Goal: Transaction & Acquisition: Purchase product/service

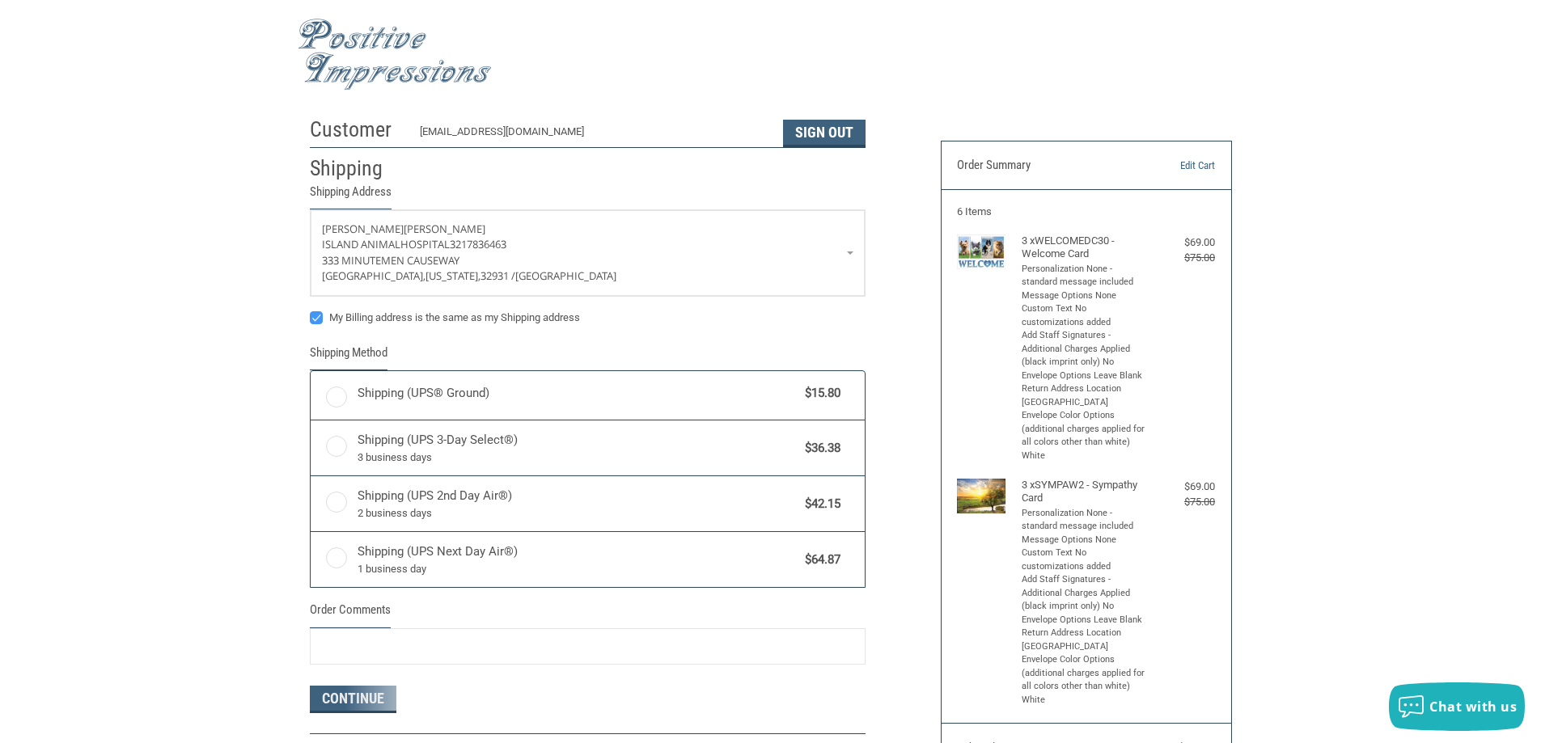
radio input "true"
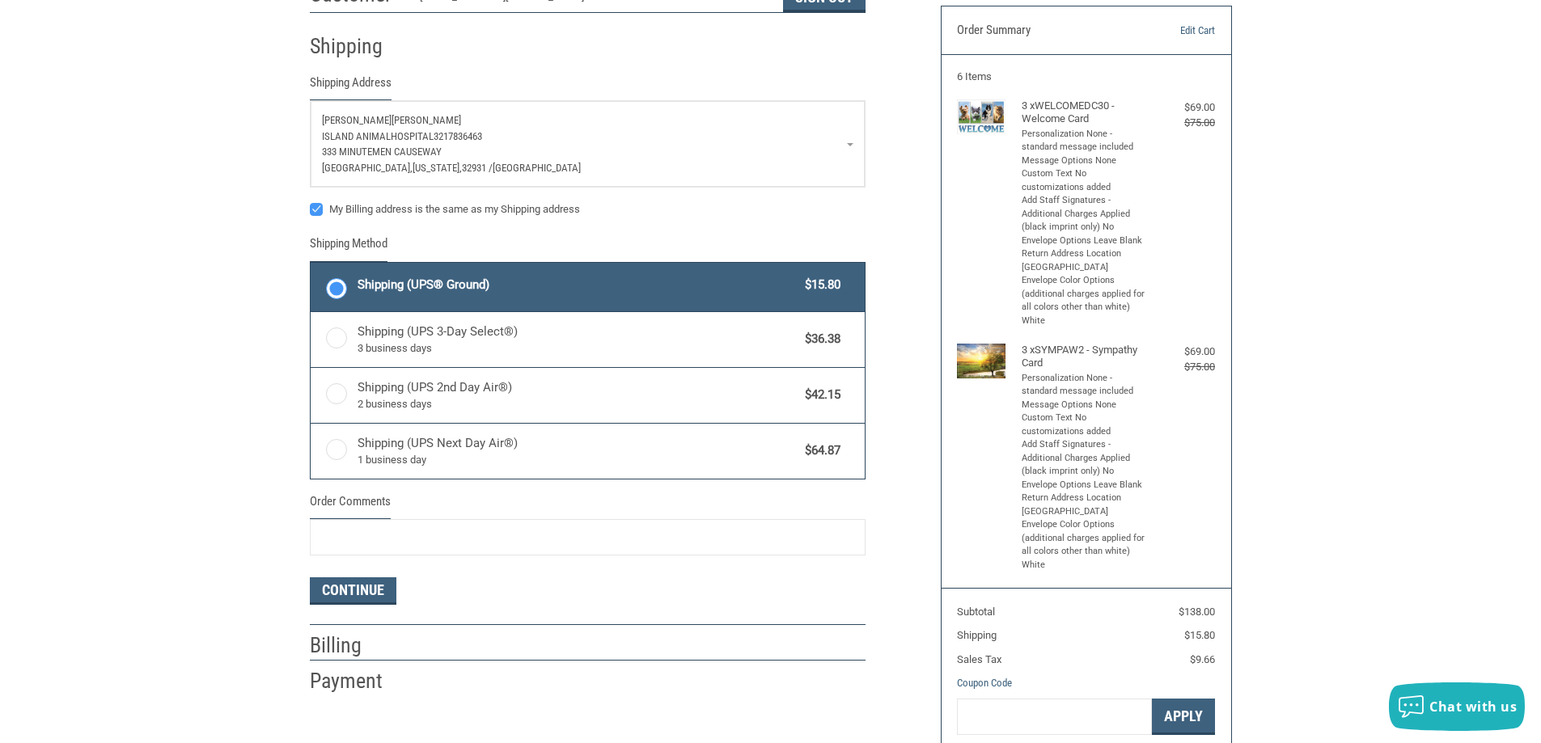
scroll to position [324, 0]
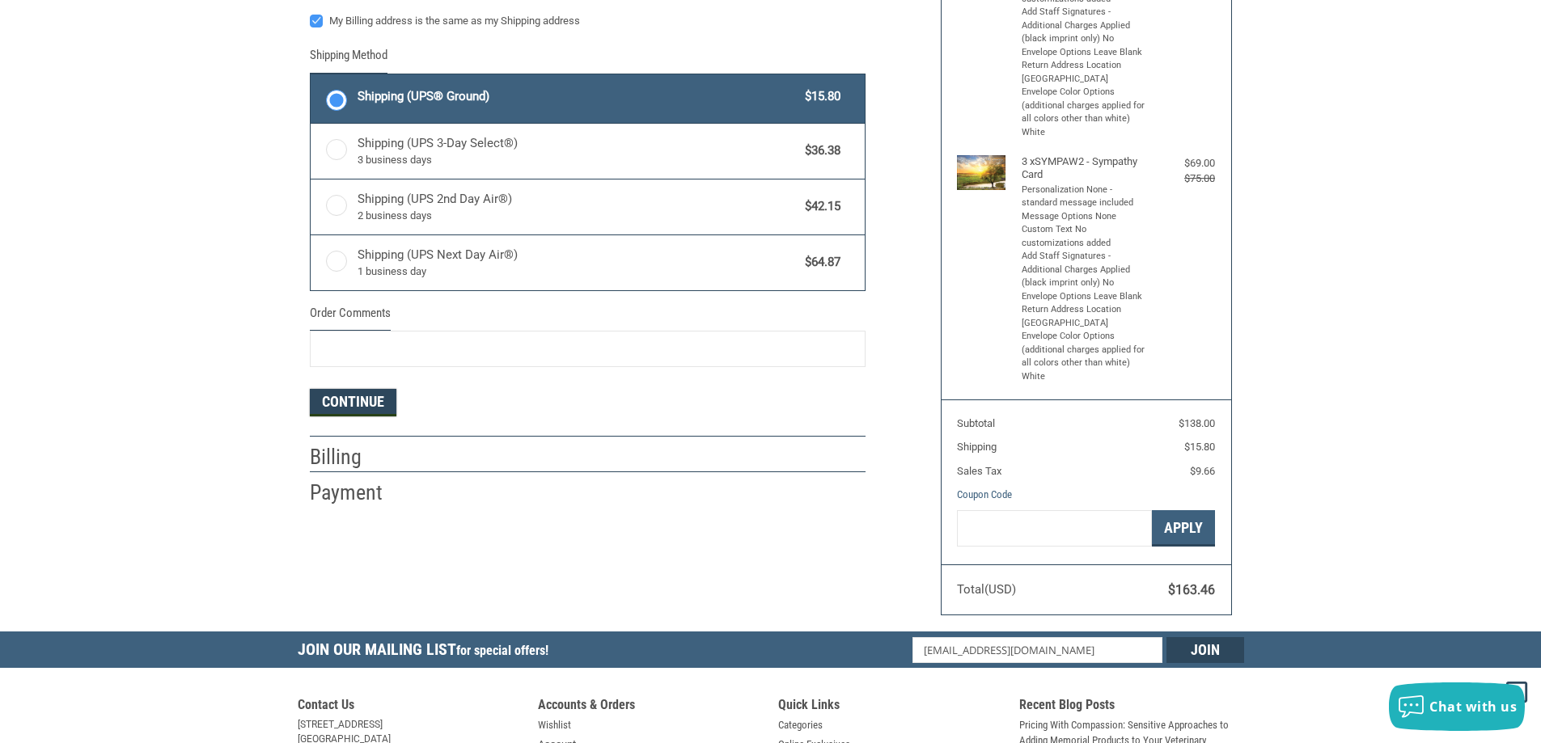
click at [385, 395] on button "Continue" at bounding box center [353, 403] width 87 height 28
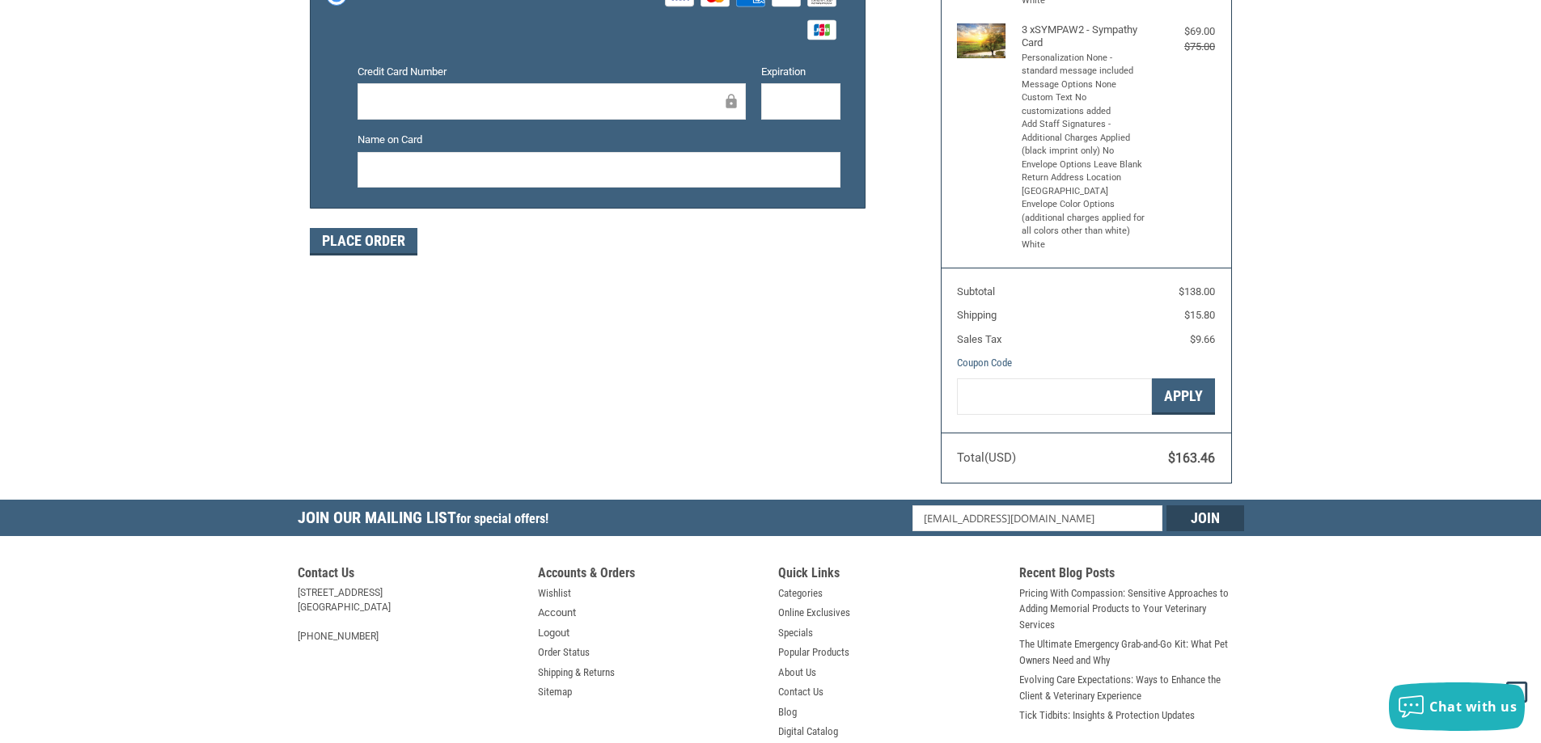
scroll to position [479, 0]
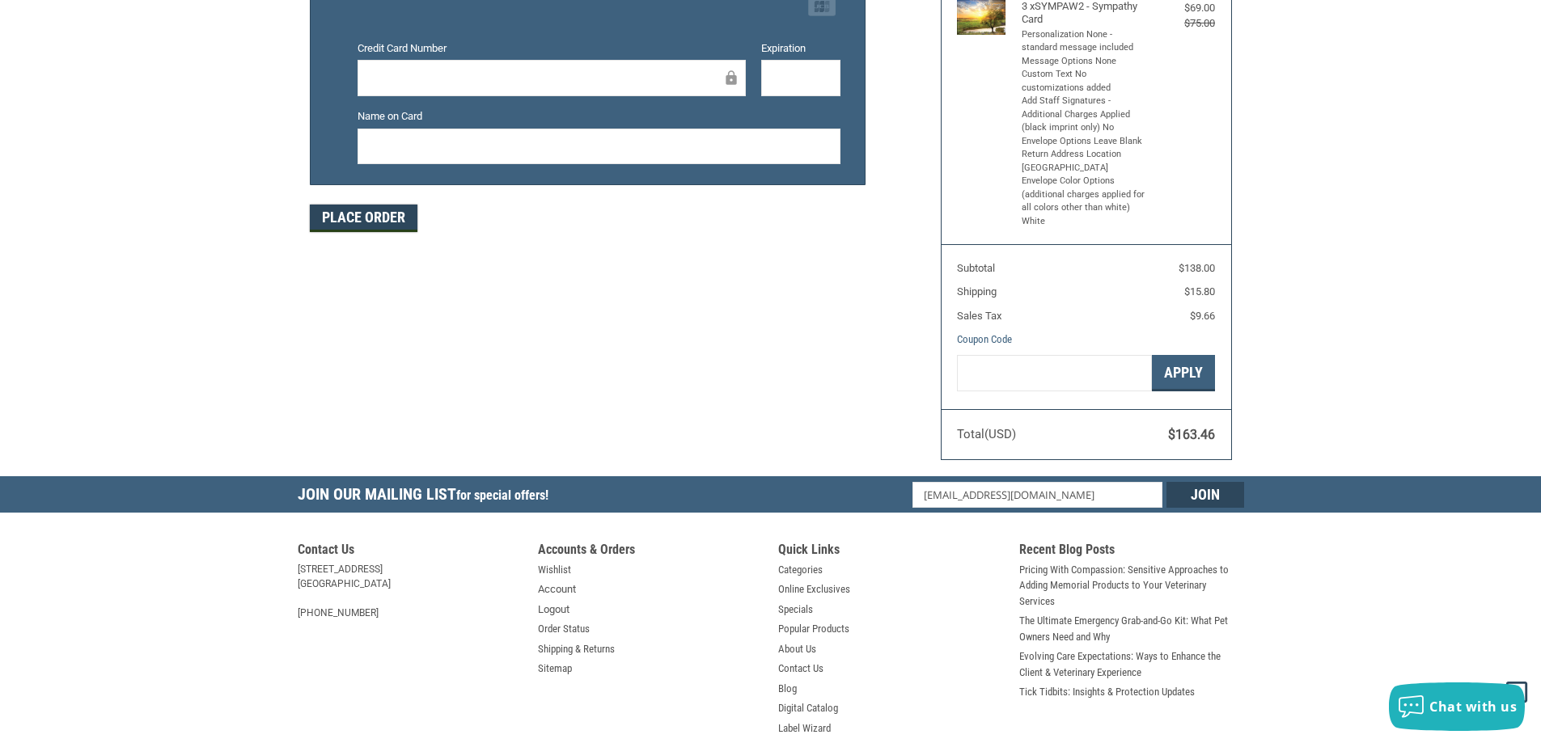
click at [392, 227] on button "Place Order" at bounding box center [364, 219] width 108 height 28
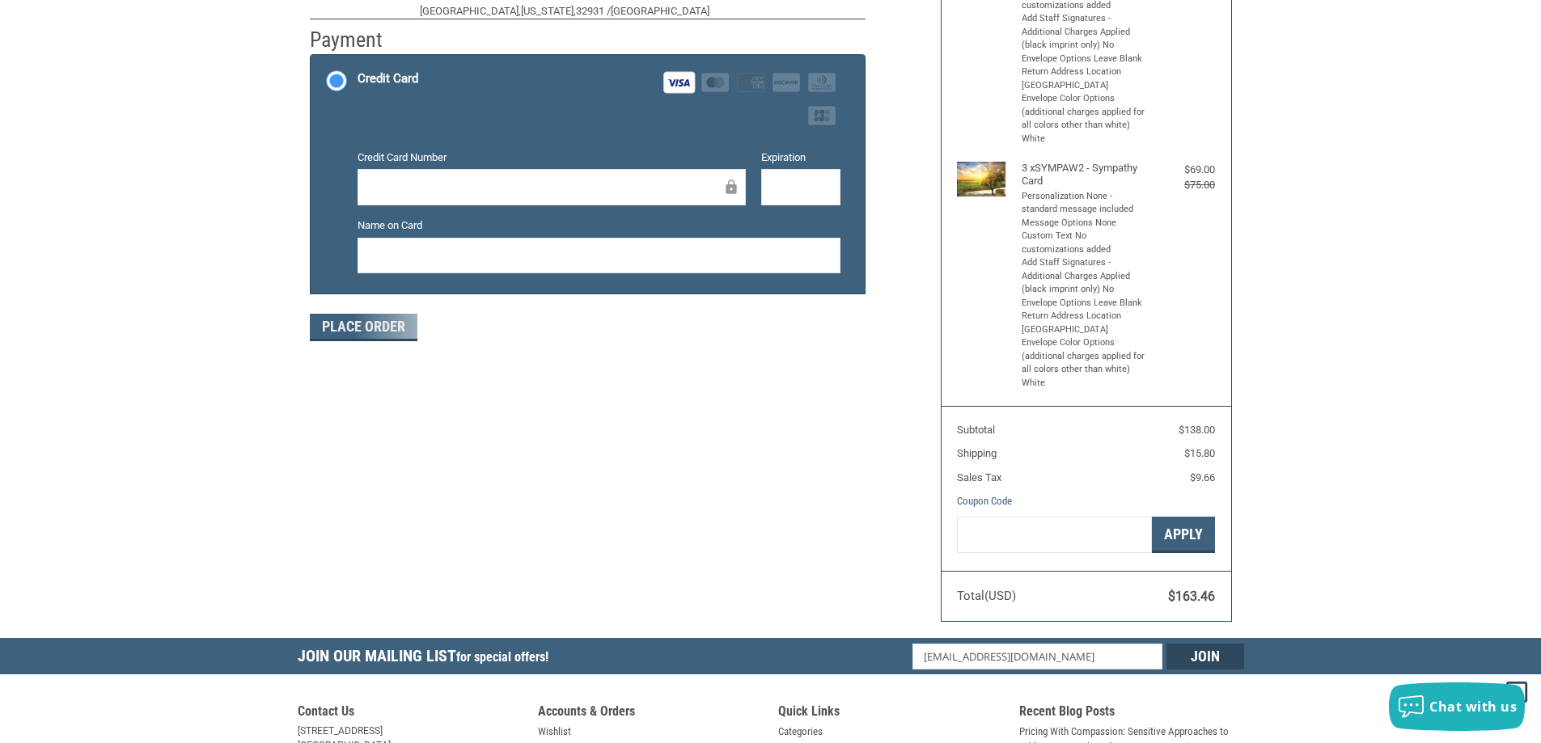
scroll to position [155, 0]
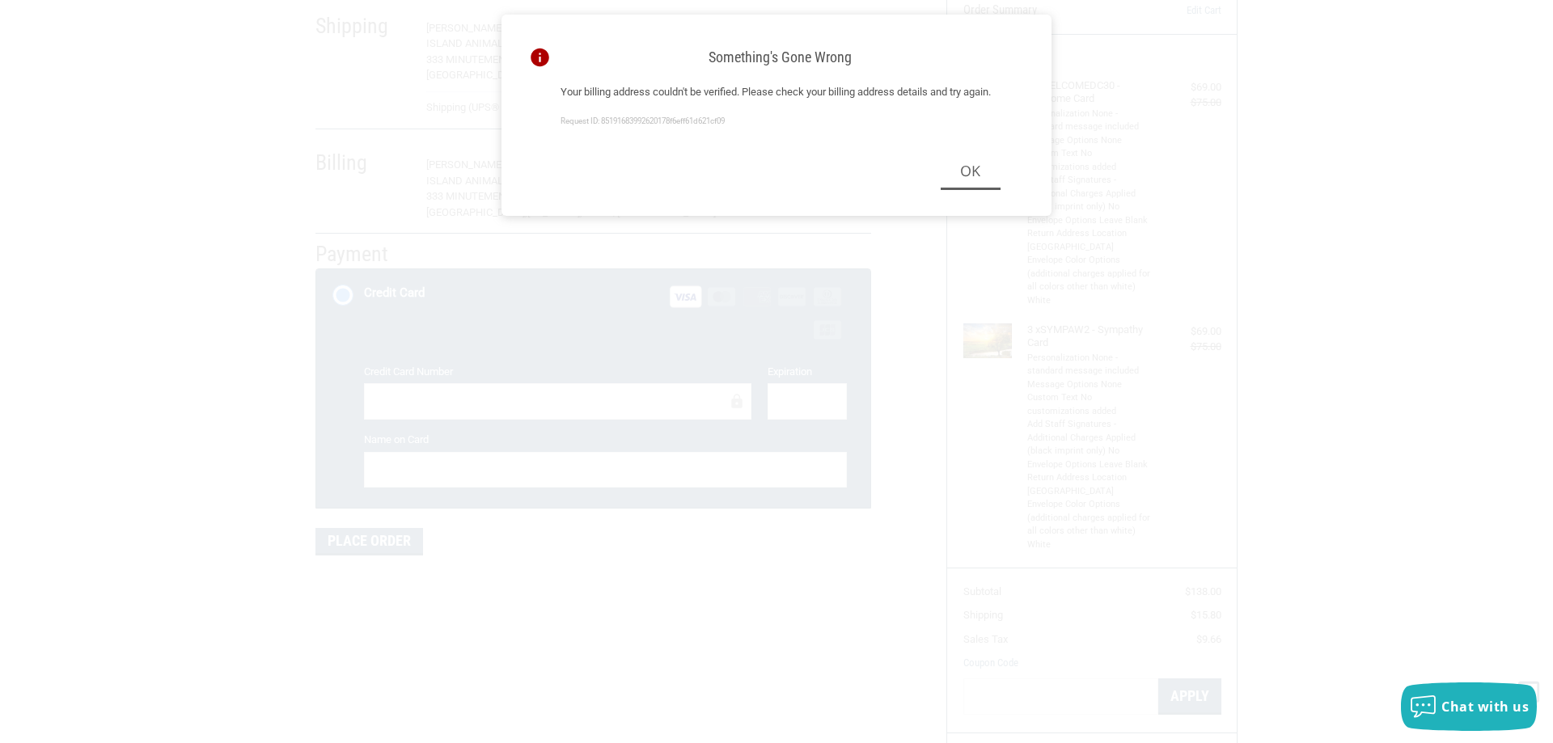
click at [1285, 100] on div "Something's gone wrong Your billing address couldn't be verified. Please check …" at bounding box center [776, 371] width 1553 height 743
click at [968, 190] on button "Ok" at bounding box center [971, 172] width 60 height 36
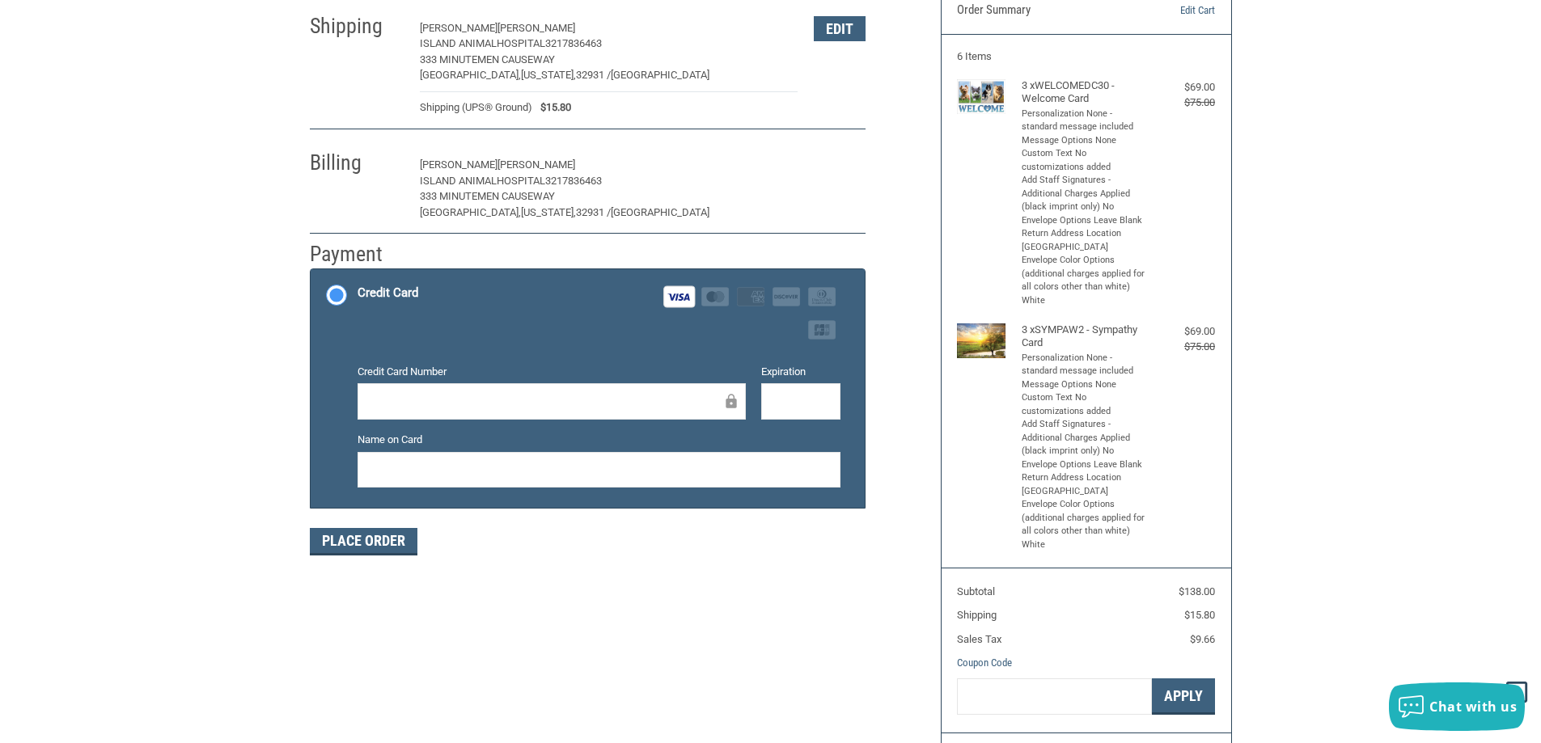
click at [842, 163] on button "Edit" at bounding box center [840, 165] width 52 height 25
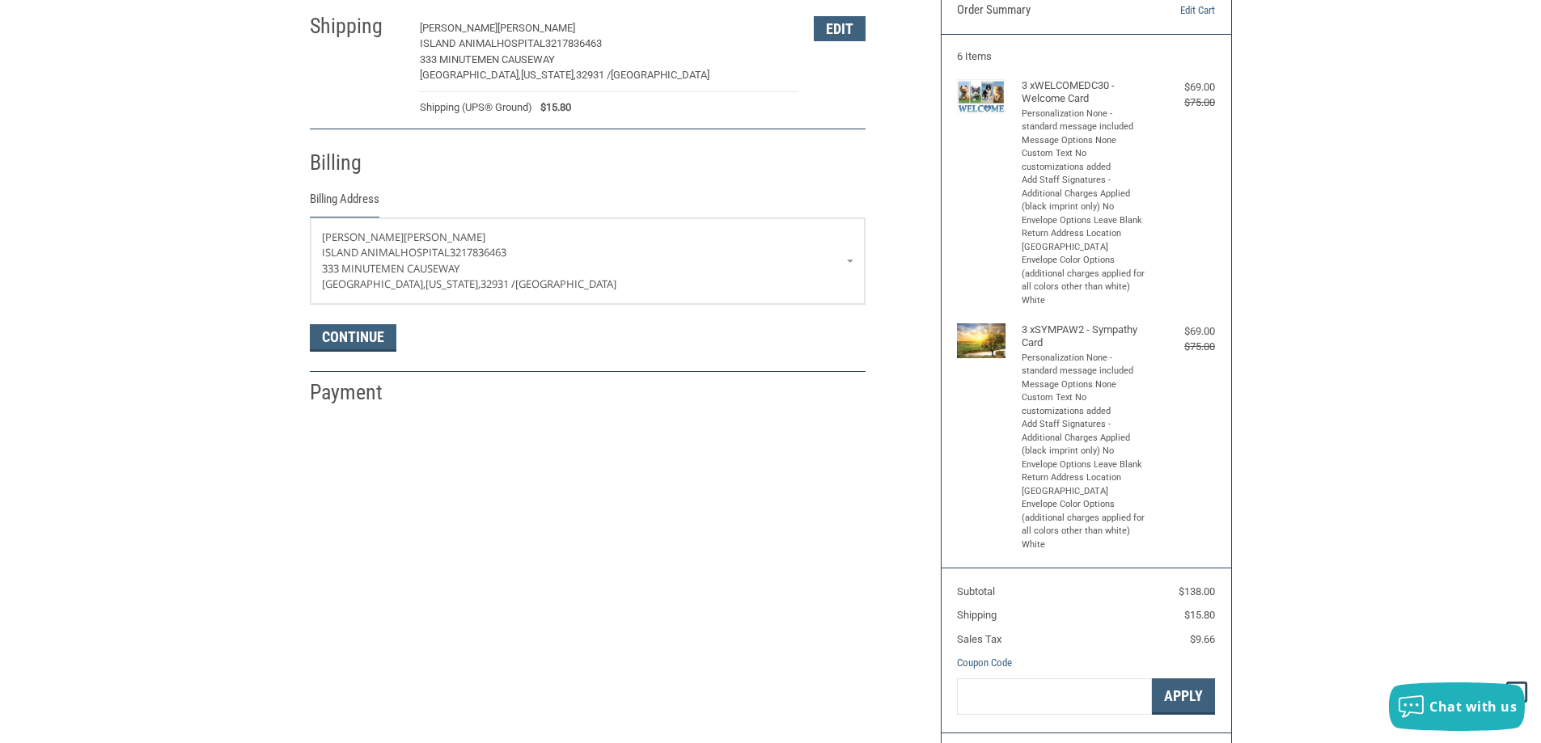
scroll to position [286, 0]
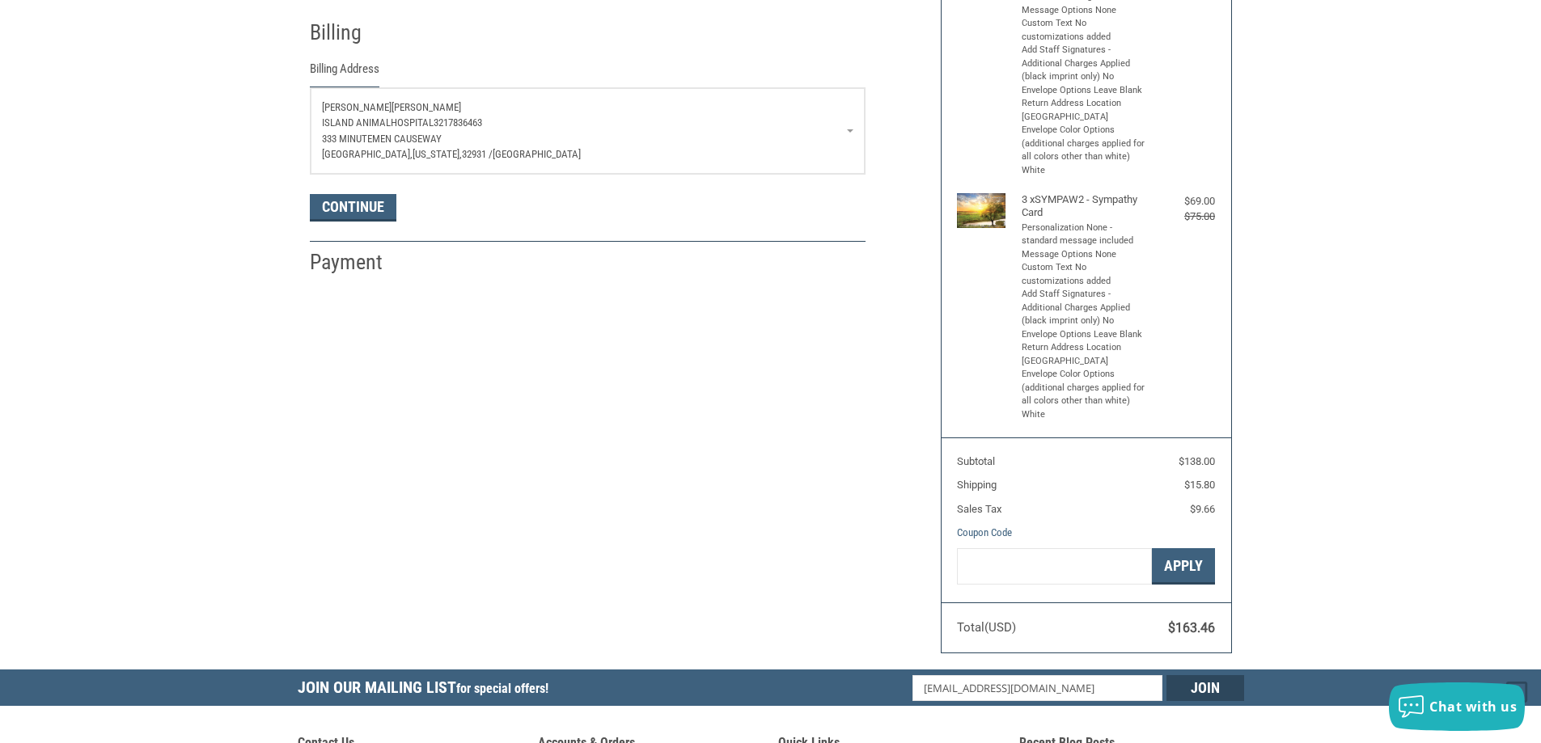
click at [852, 135] on link "[PERSON_NAME] Island AnimalHospital 3217836463 [GEOGRAPHIC_DATA][US_STATE] / [G…" at bounding box center [588, 131] width 554 height 86
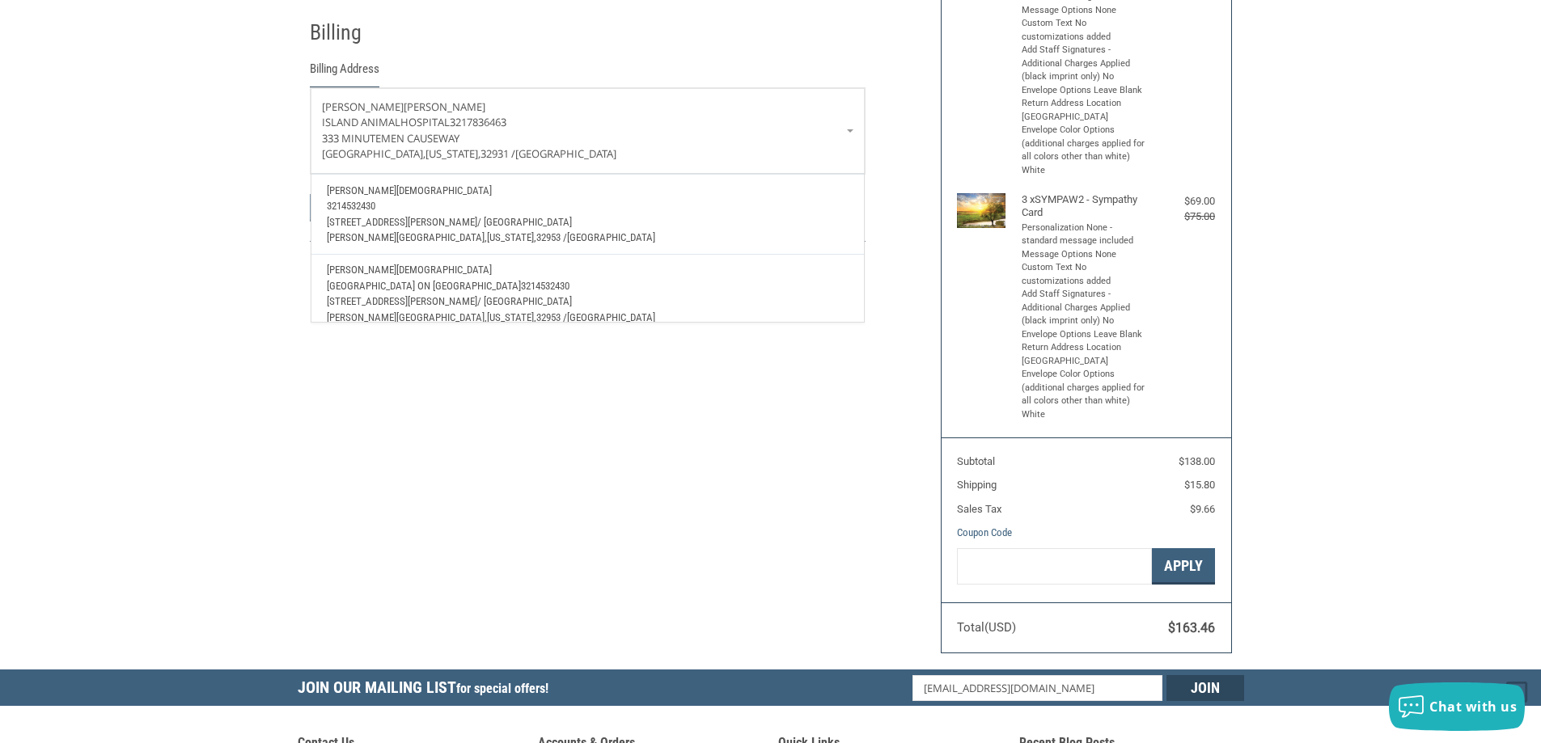
scroll to position [162, 0]
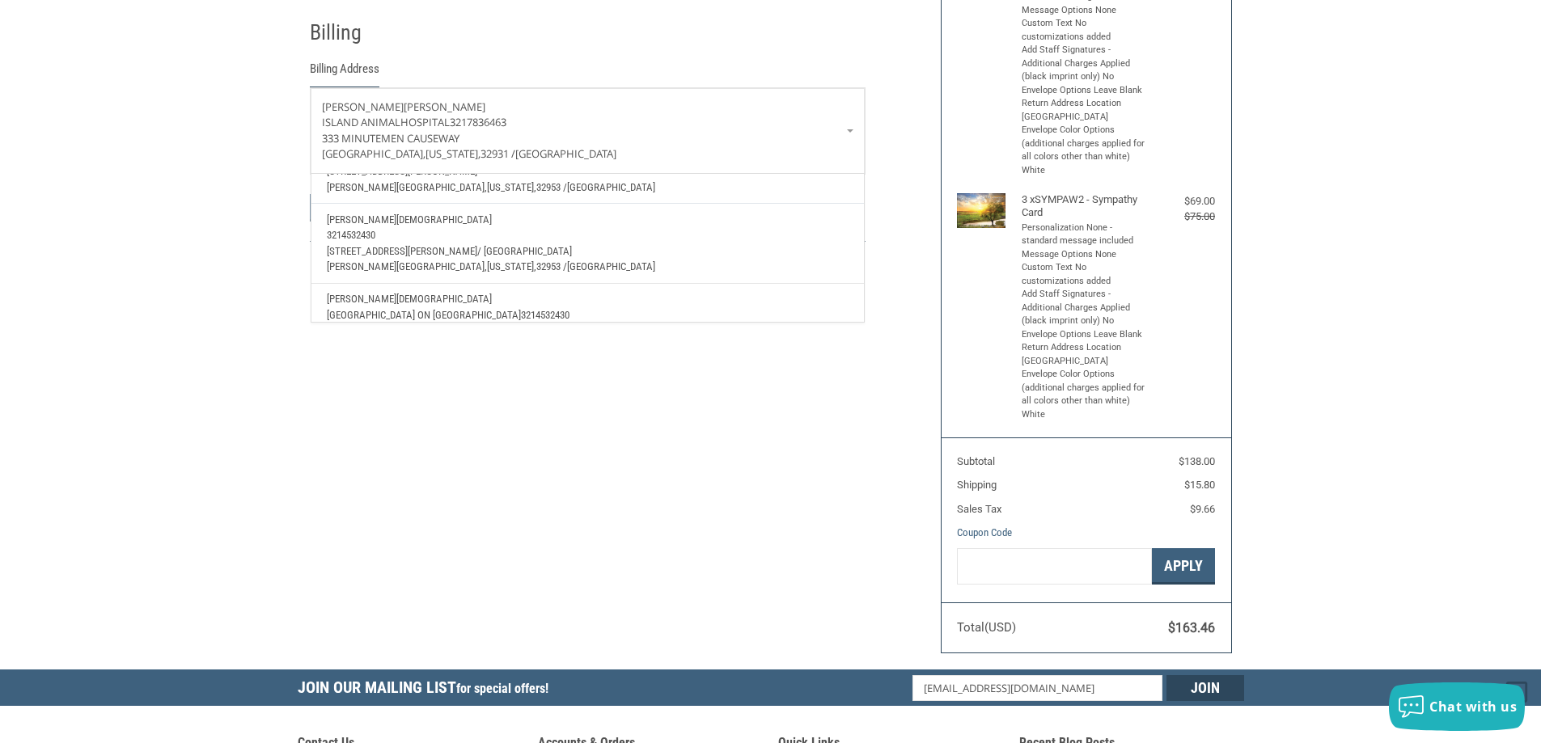
click at [474, 239] on p "3214532430" at bounding box center [587, 235] width 521 height 16
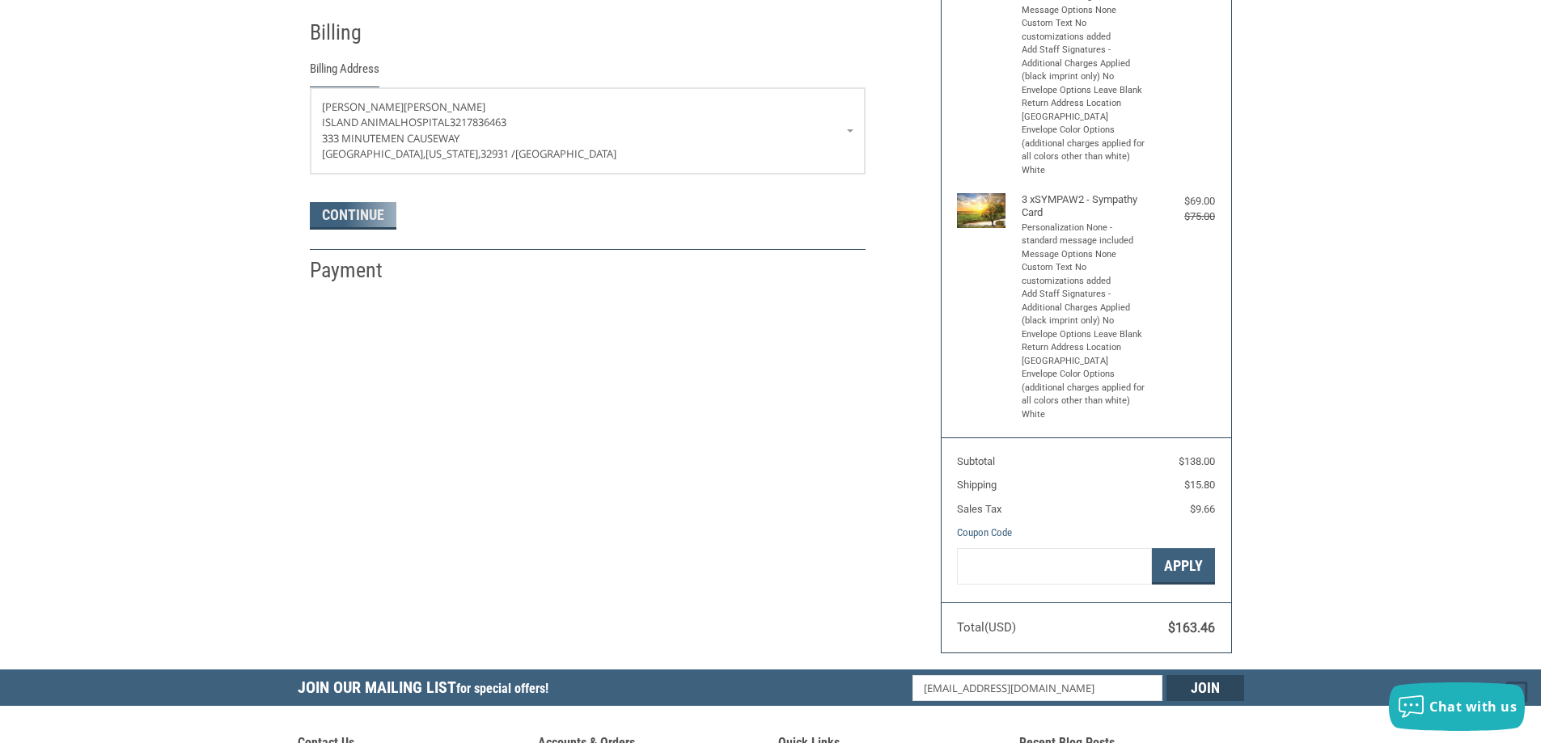
select select "FL"
select select "US"
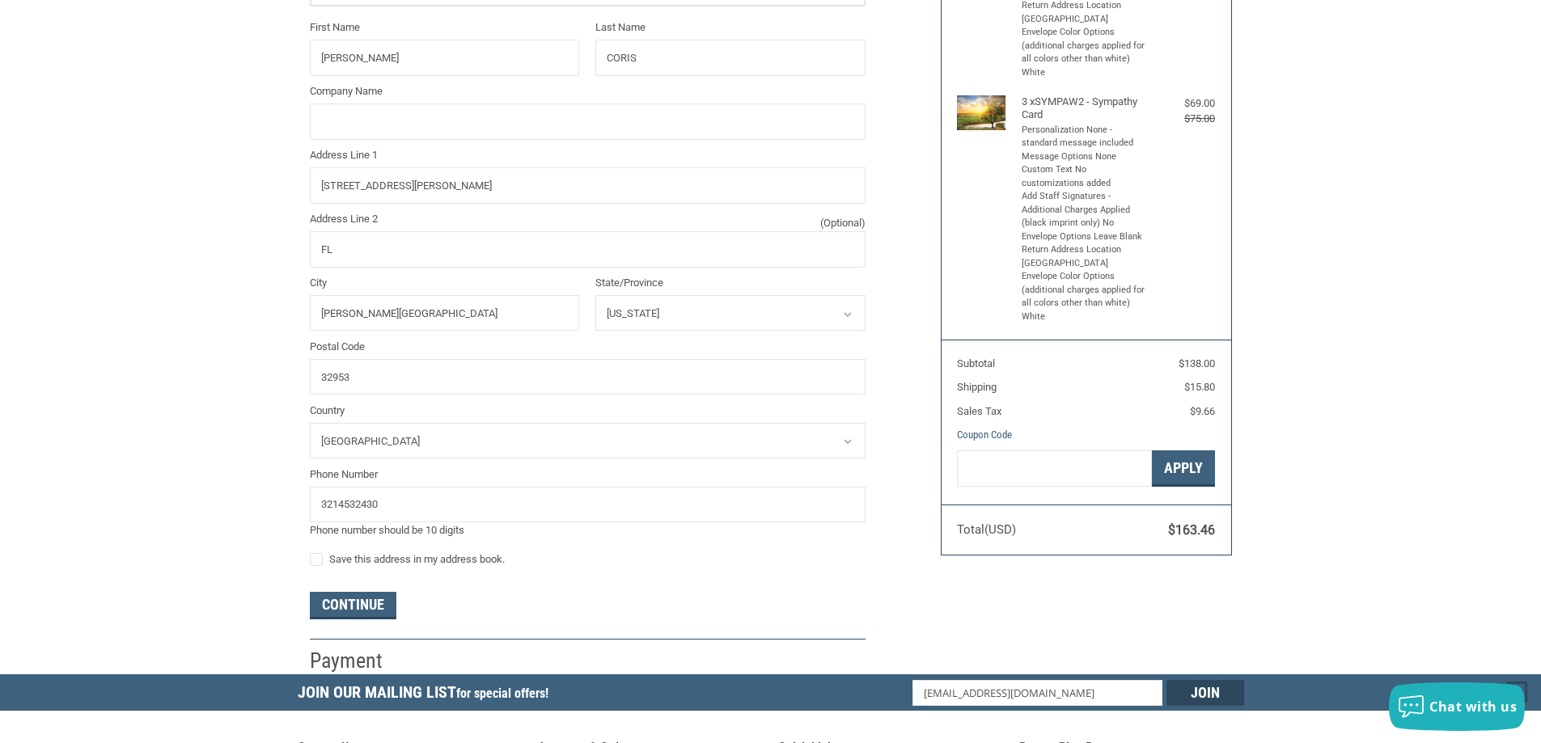
scroll to position [609, 0]
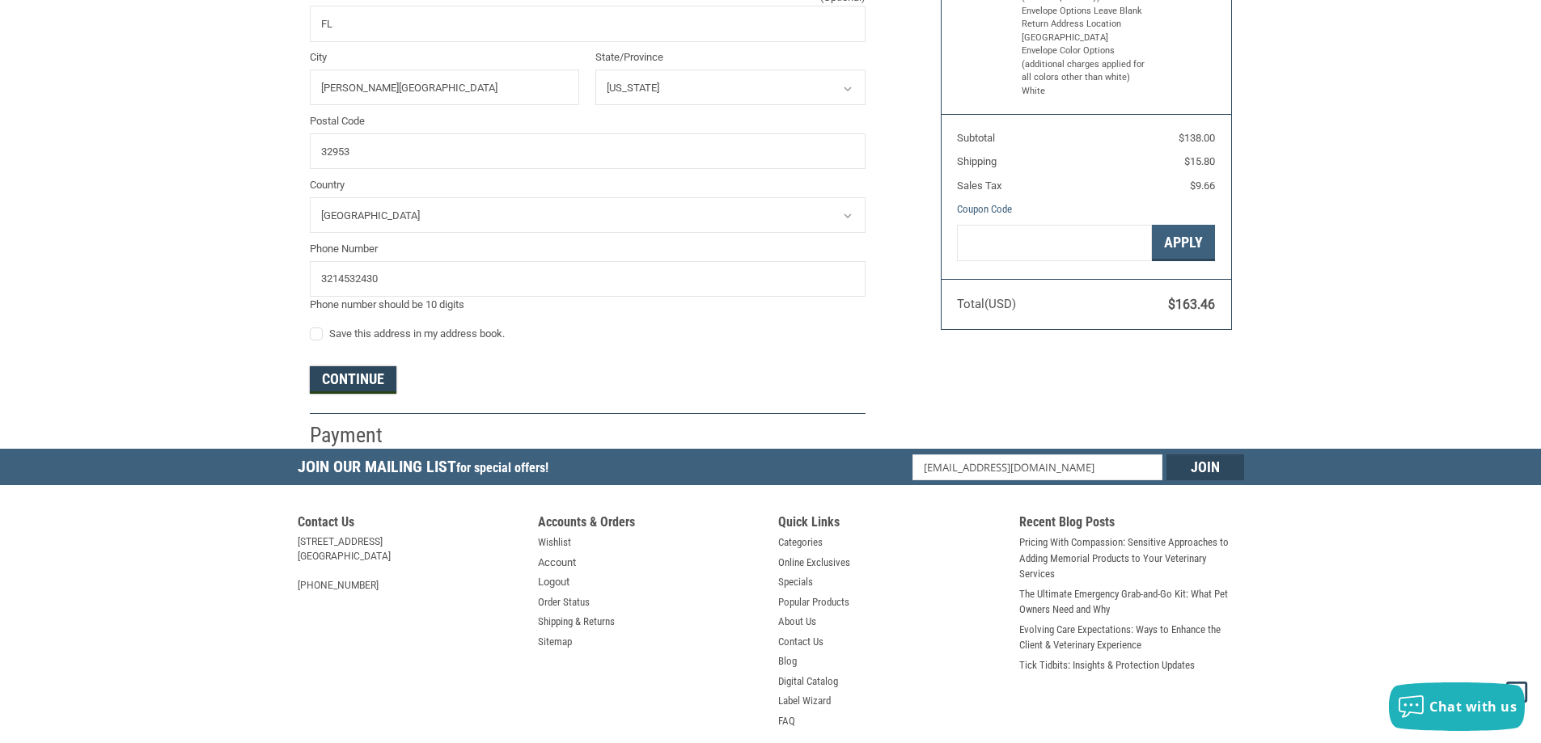
click at [379, 372] on button "Continue" at bounding box center [353, 380] width 87 height 28
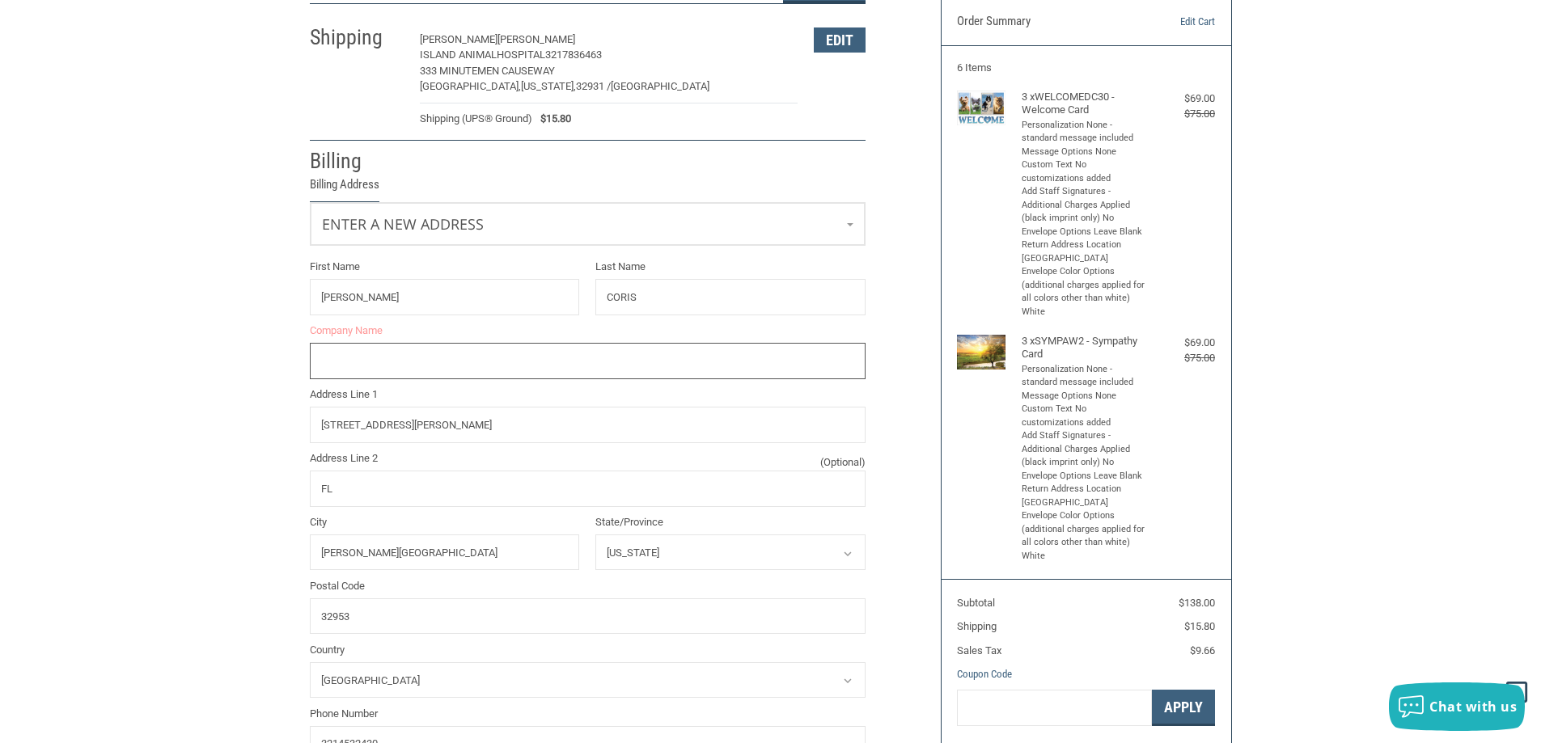
scroll to position [124, 0]
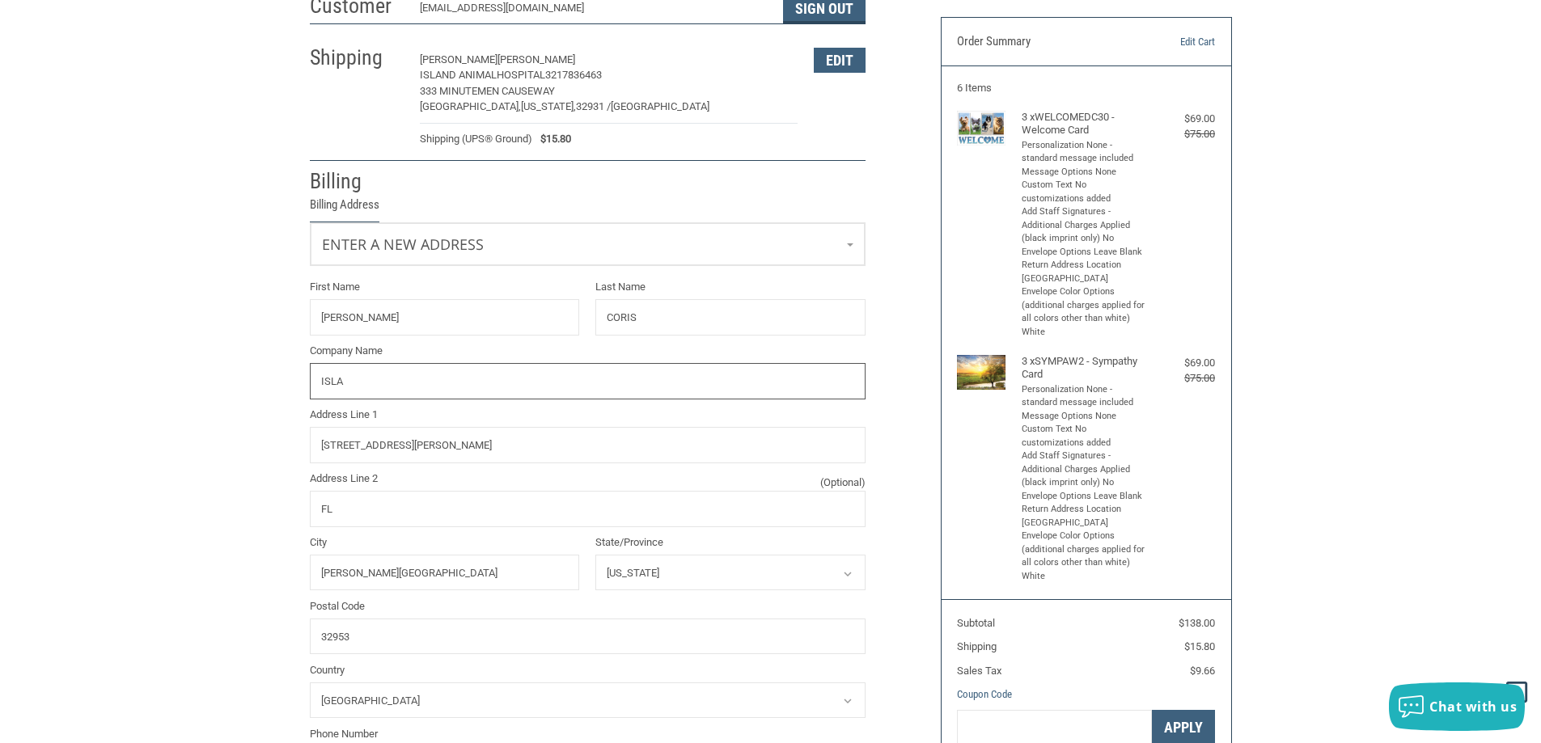
type input "[GEOGRAPHIC_DATA] ON [GEOGRAPHIC_DATA]"
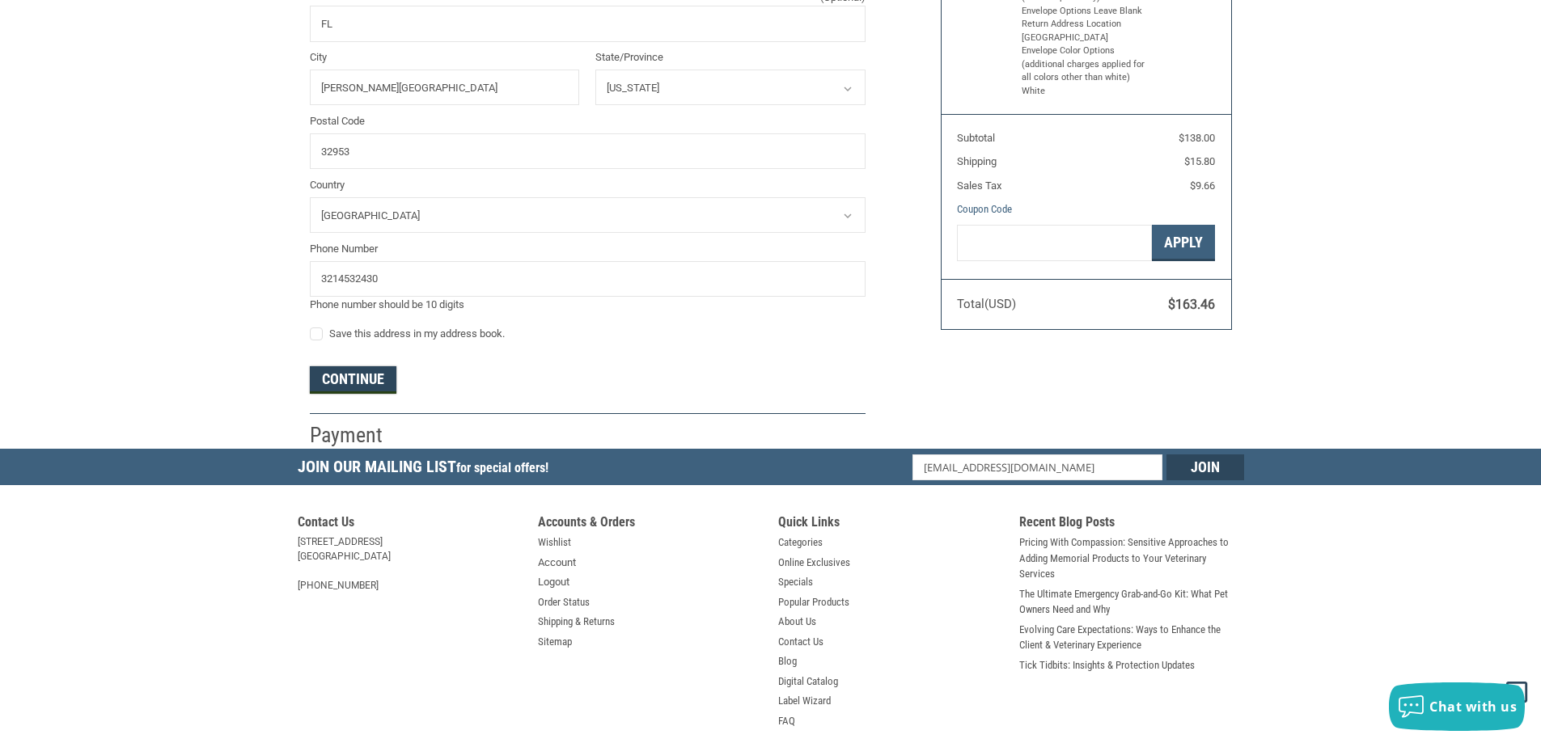
click at [348, 375] on button "Continue" at bounding box center [353, 380] width 87 height 28
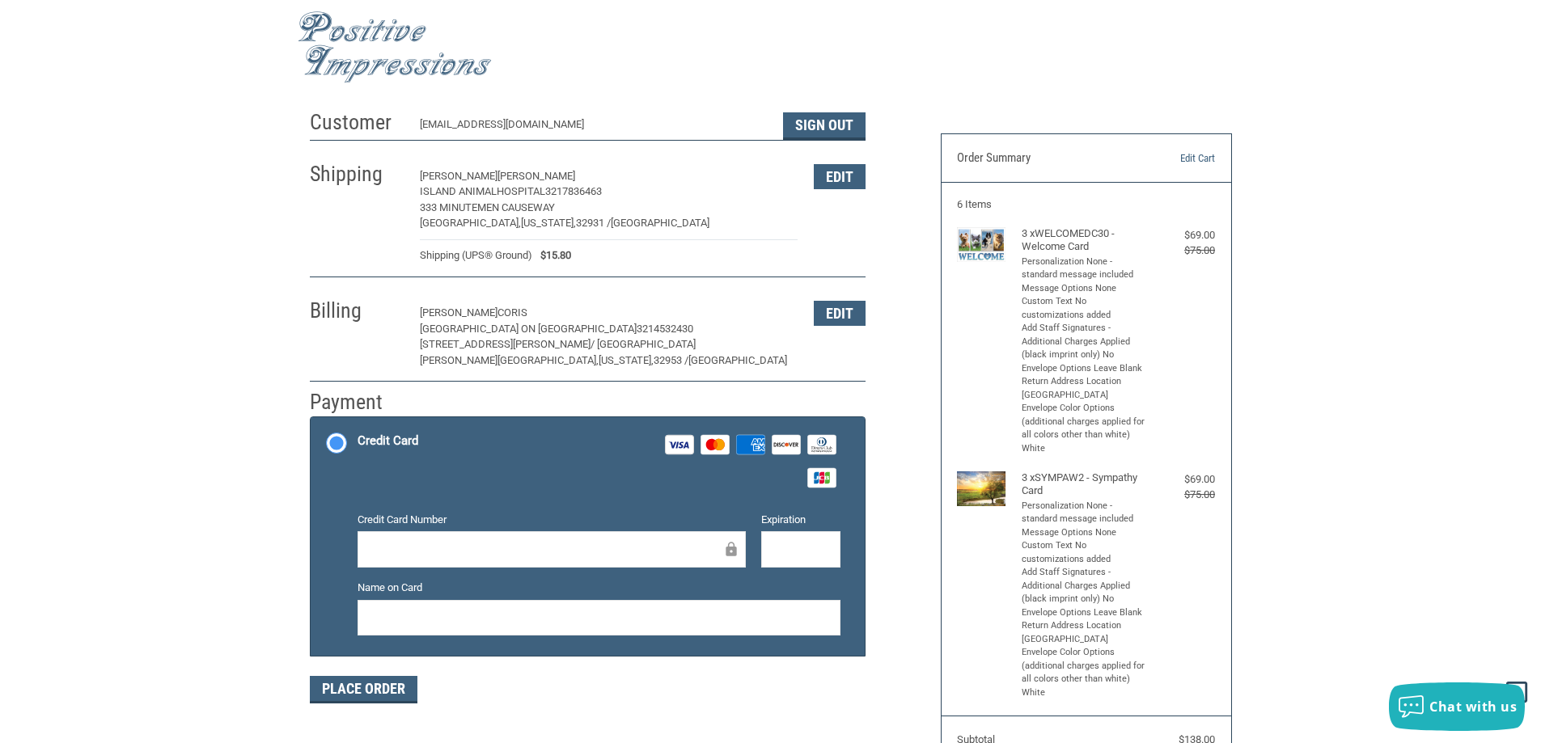
scroll to position [0, 0]
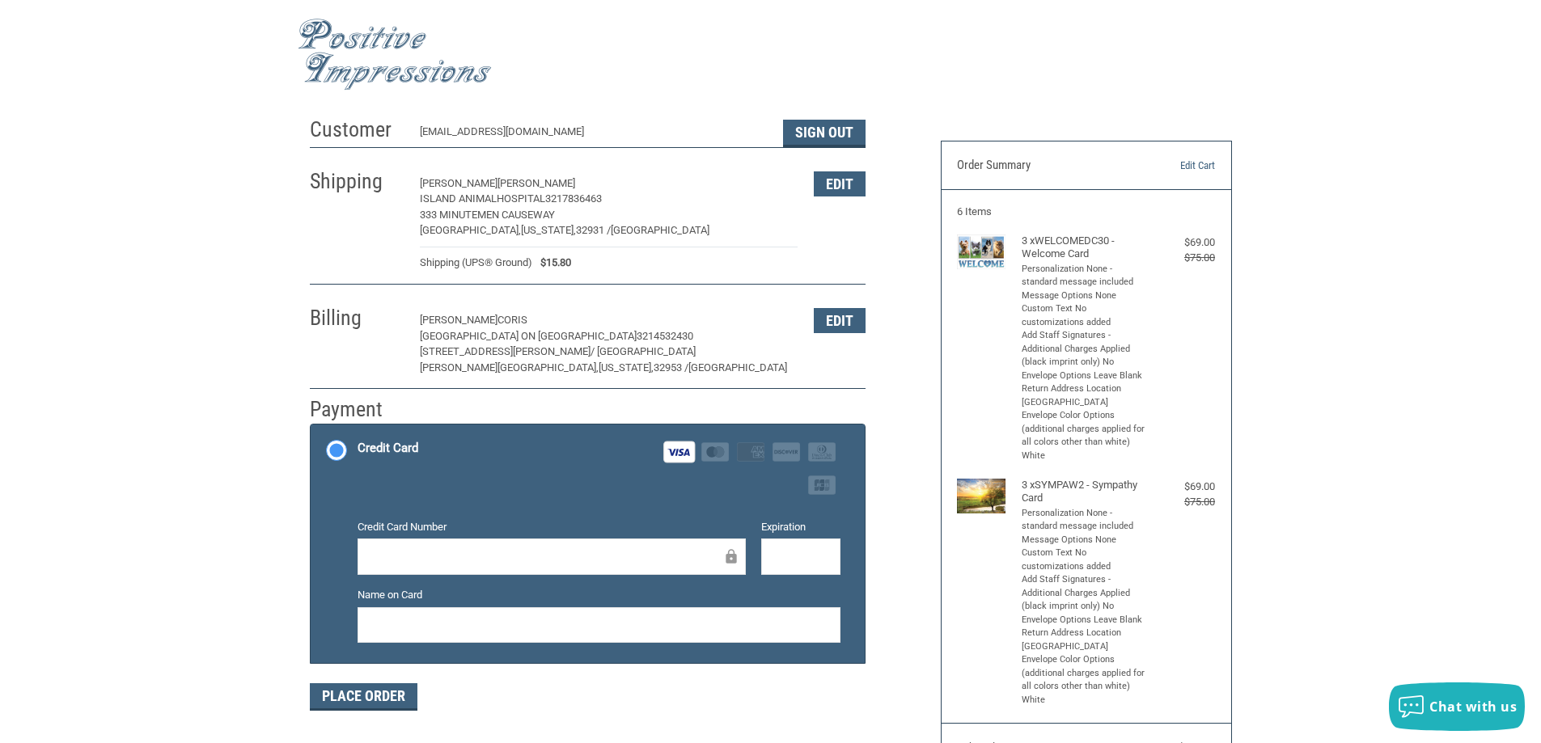
click at [402, 637] on div at bounding box center [599, 626] width 483 height 36
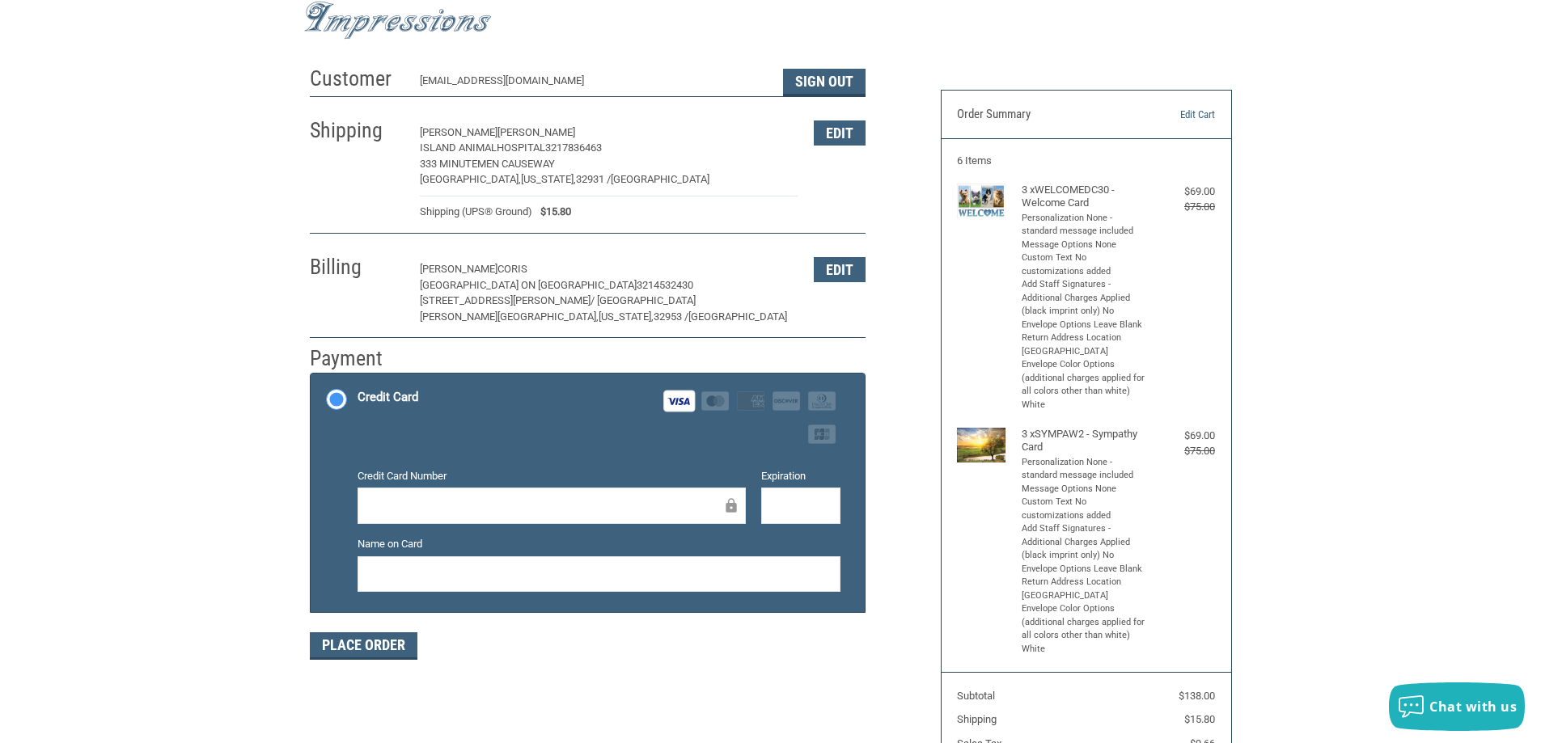
scroll to position [324, 0]
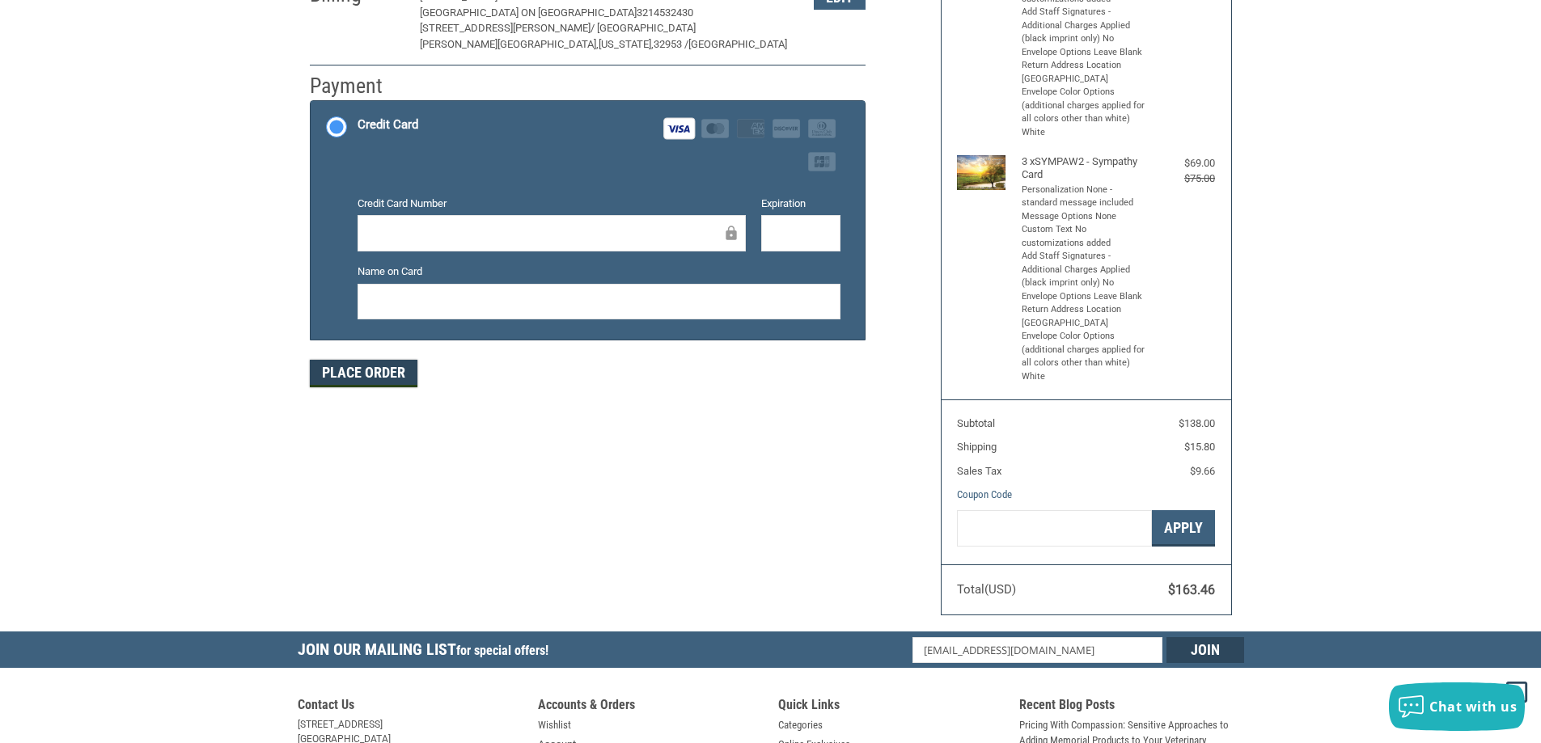
click at [373, 370] on button "Place Order" at bounding box center [364, 374] width 108 height 28
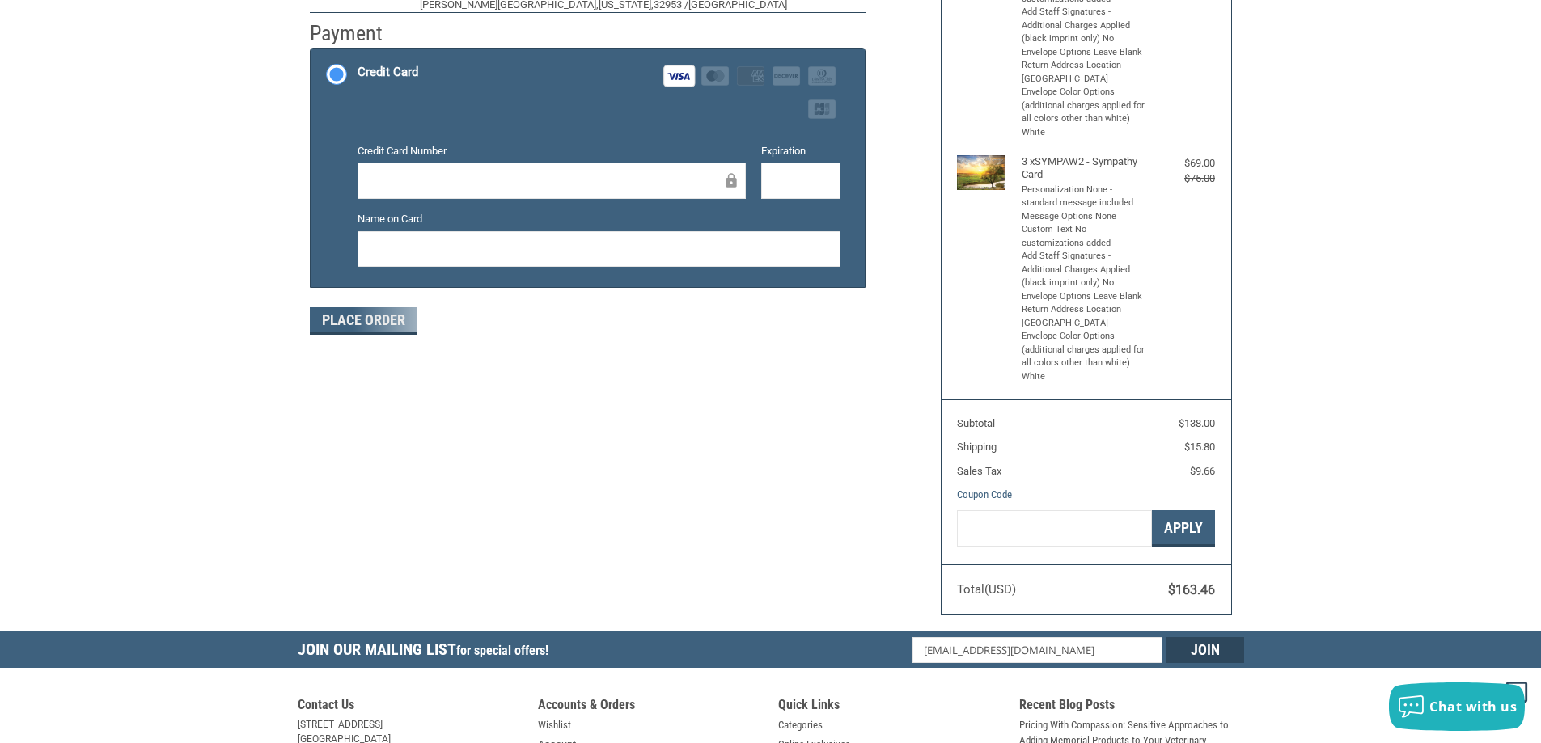
scroll to position [0, 0]
